Goal: Navigation & Orientation: Find specific page/section

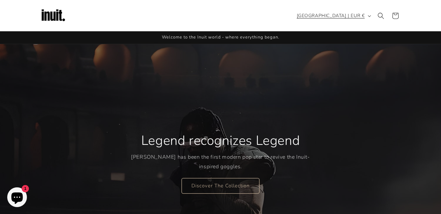
click at [370, 15] on icon "button" at bounding box center [369, 16] width 3 height 2
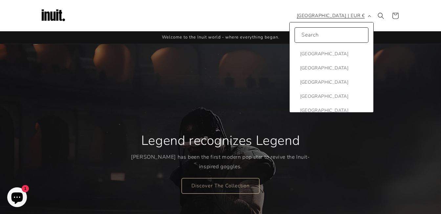
click at [369, 15] on icon "button" at bounding box center [369, 16] width 3 height 2
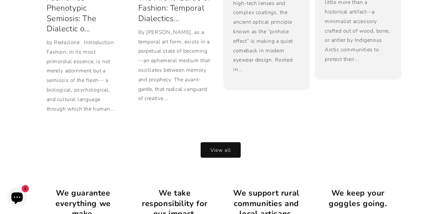
scroll to position [1385, 0]
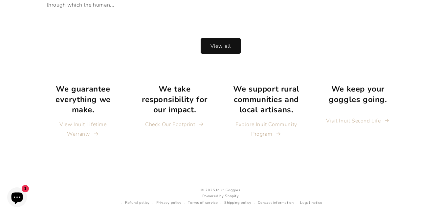
click at [20, 195] on icon "Chat window" at bounding box center [16, 197] width 11 height 11
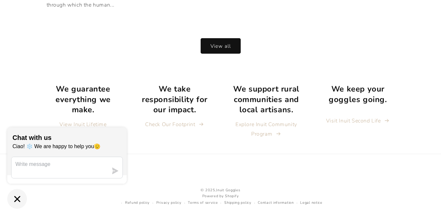
click at [15, 198] on icon "Chat window" at bounding box center [17, 199] width 10 height 10
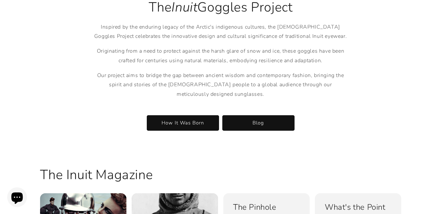
scroll to position [0, 0]
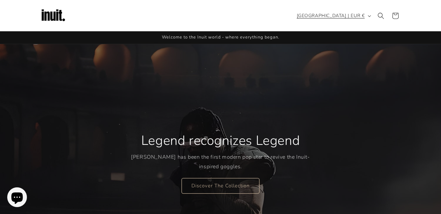
click at [370, 17] on button "[GEOGRAPHIC_DATA] | EUR €" at bounding box center [333, 16] width 81 height 12
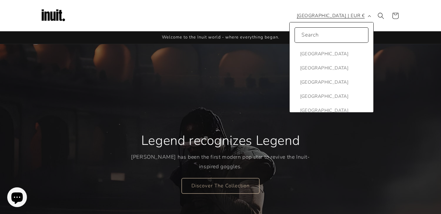
click at [372, 14] on button "[GEOGRAPHIC_DATA] | EUR €" at bounding box center [333, 16] width 81 height 12
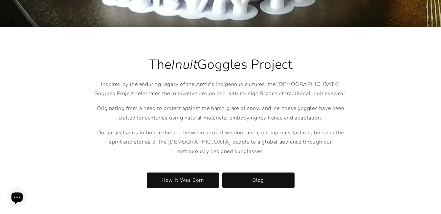
scroll to position [991, 0]
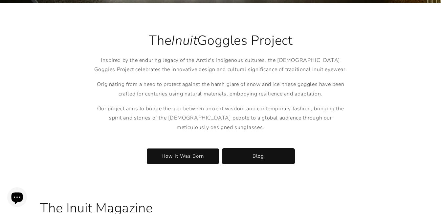
click at [258, 148] on link "Blog" at bounding box center [258, 155] width 72 height 15
